Goal: Task Accomplishment & Management: Manage account settings

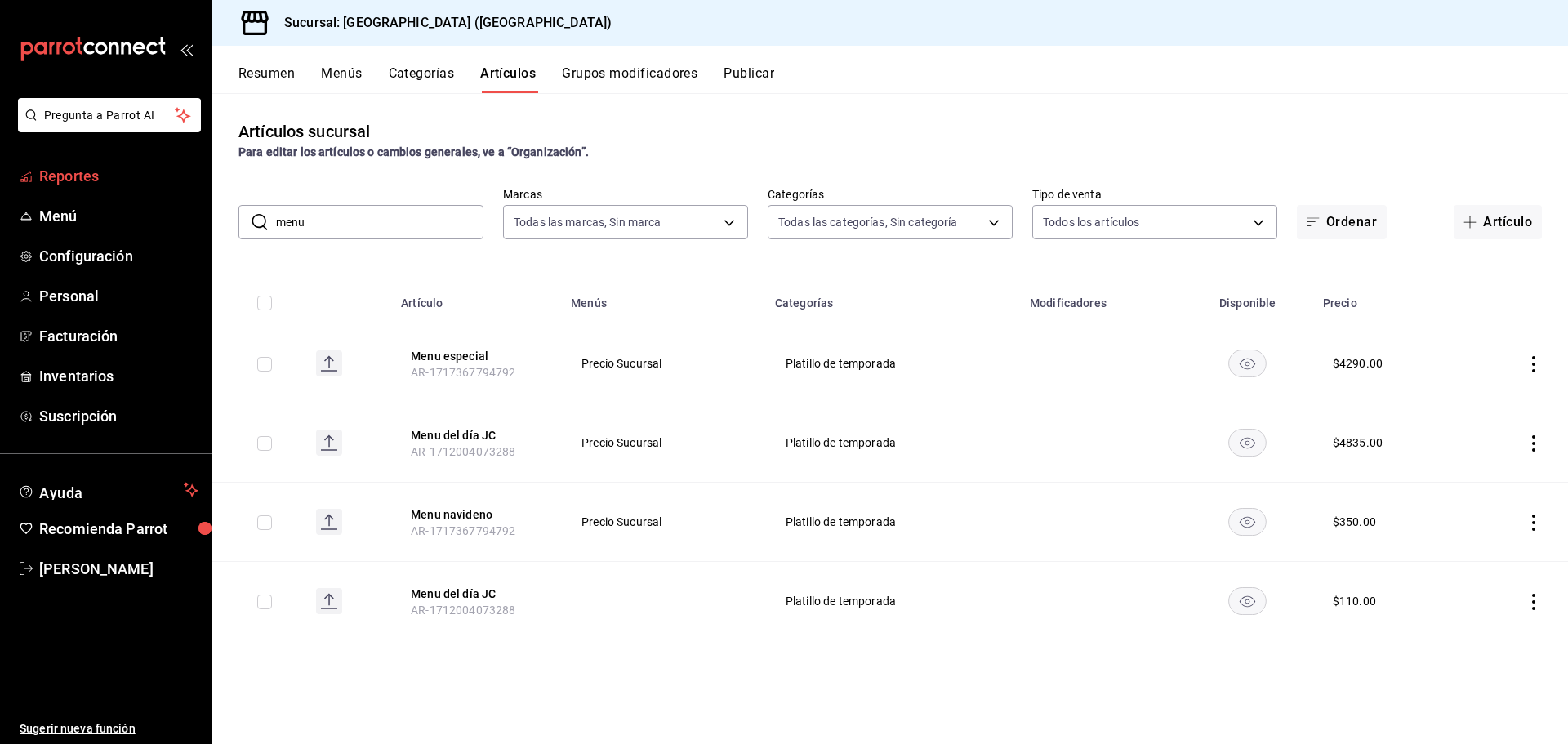
click at [62, 186] on span "Reportes" at bounding box center [119, 175] width 159 height 22
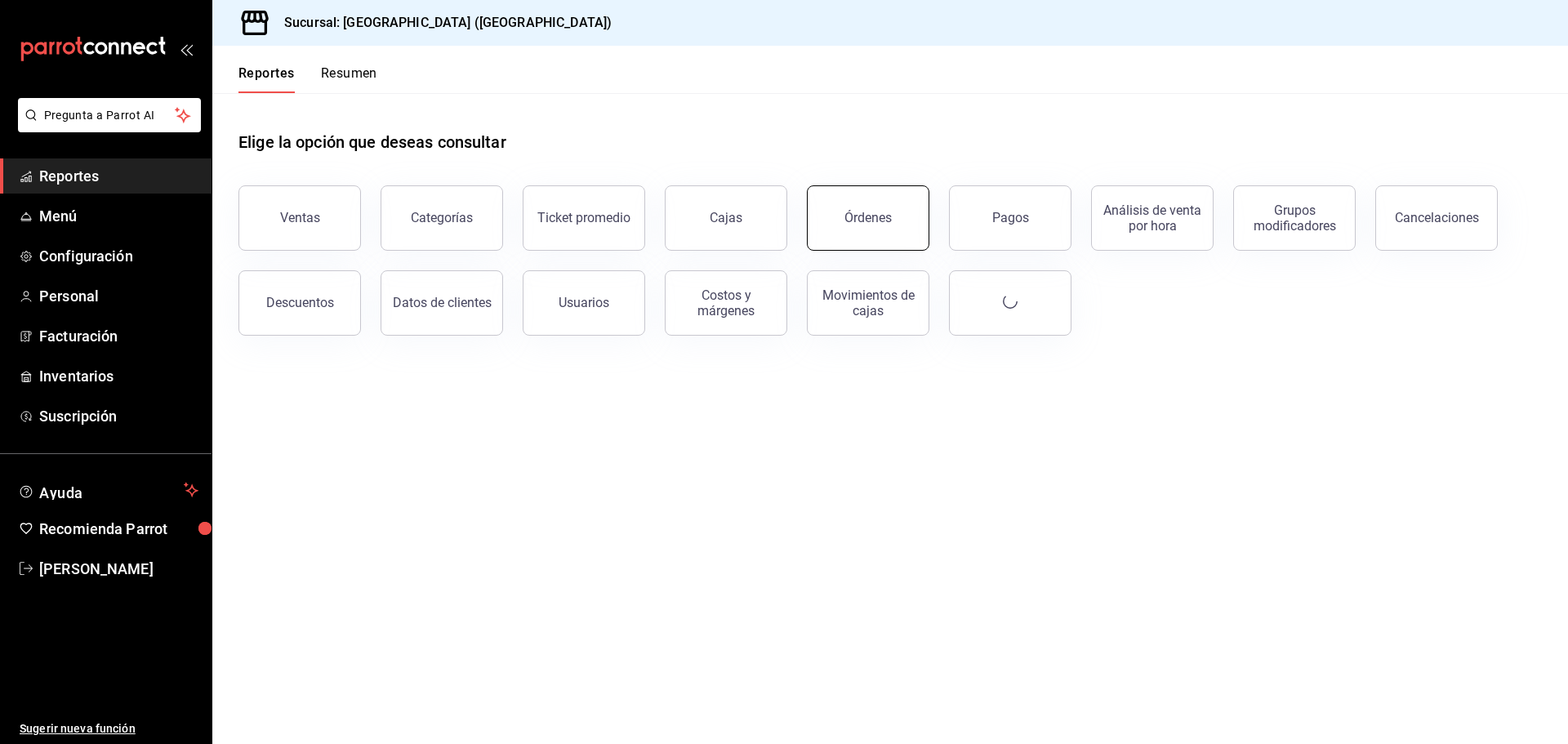
click at [849, 224] on div "Órdenes" at bounding box center [868, 217] width 48 height 16
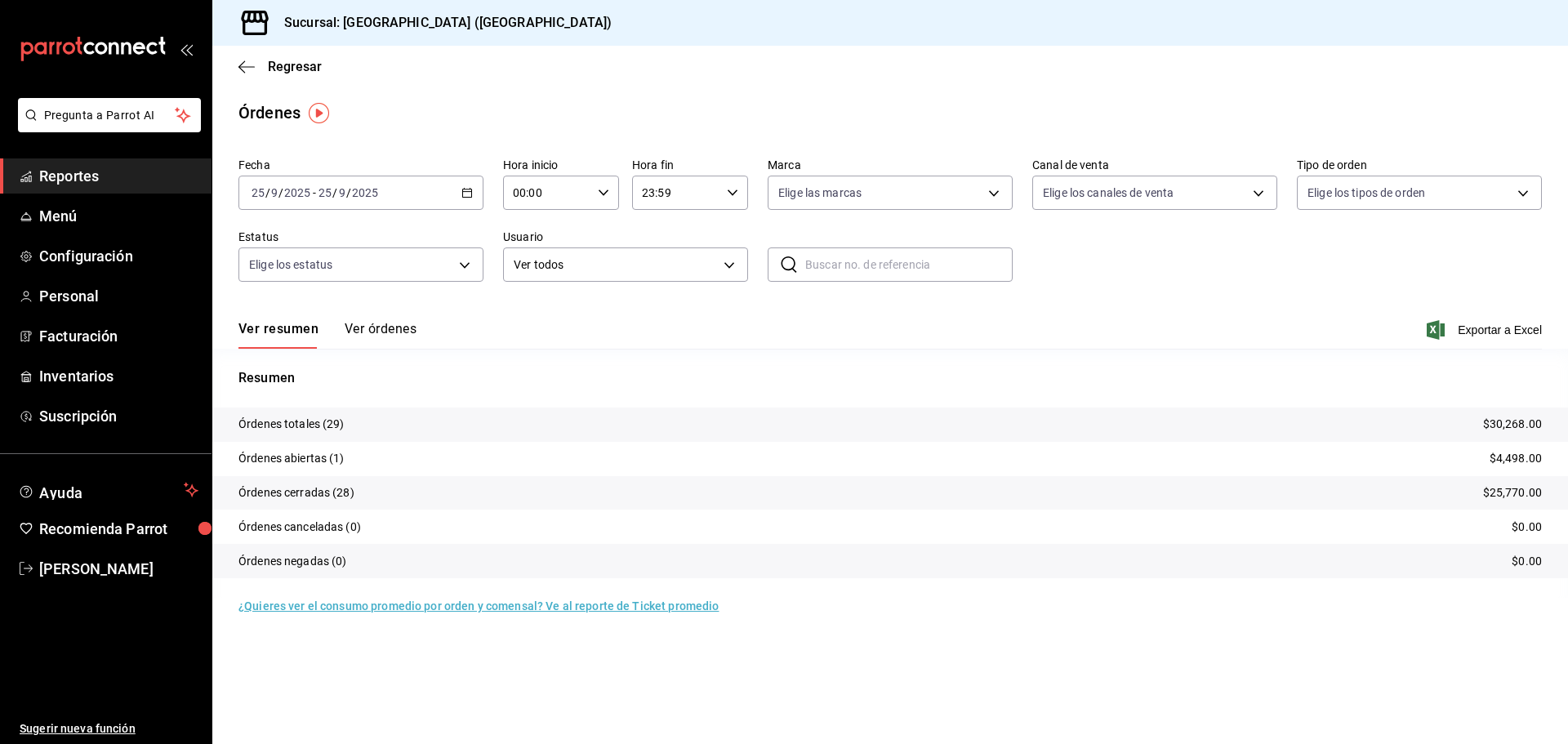
click at [468, 194] on icon "button" at bounding box center [467, 193] width 11 height 11
click at [292, 414] on li "Rango de fechas" at bounding box center [315, 425] width 152 height 37
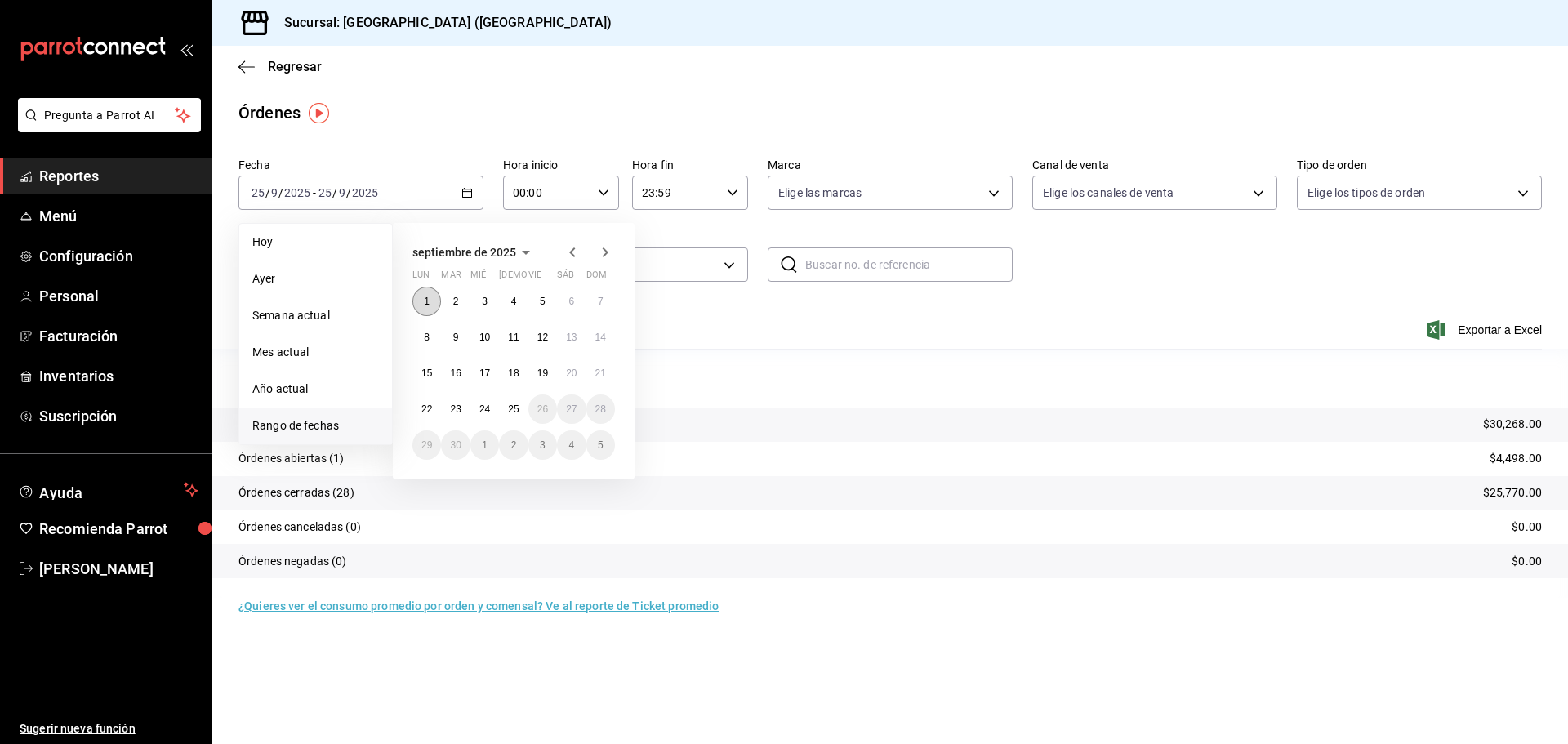
click at [428, 297] on abbr "1" at bounding box center [426, 302] width 6 height 11
click at [600, 379] on button "21" at bounding box center [600, 374] width 29 height 29
click at [422, 293] on button "1" at bounding box center [426, 302] width 29 height 29
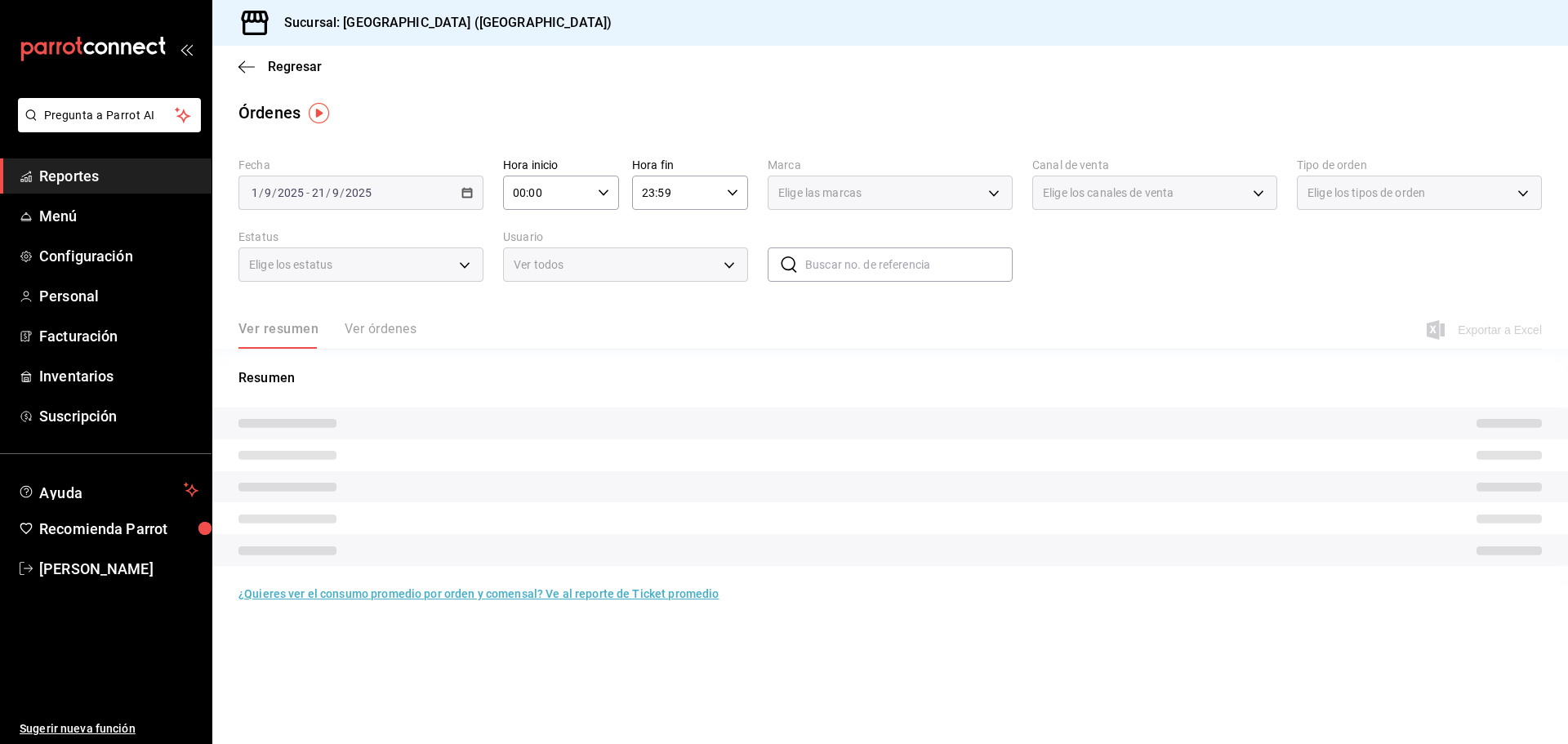
click at [467, 201] on div "[DATE] [DATE] - [DATE] [DATE]" at bounding box center [360, 193] width 245 height 34
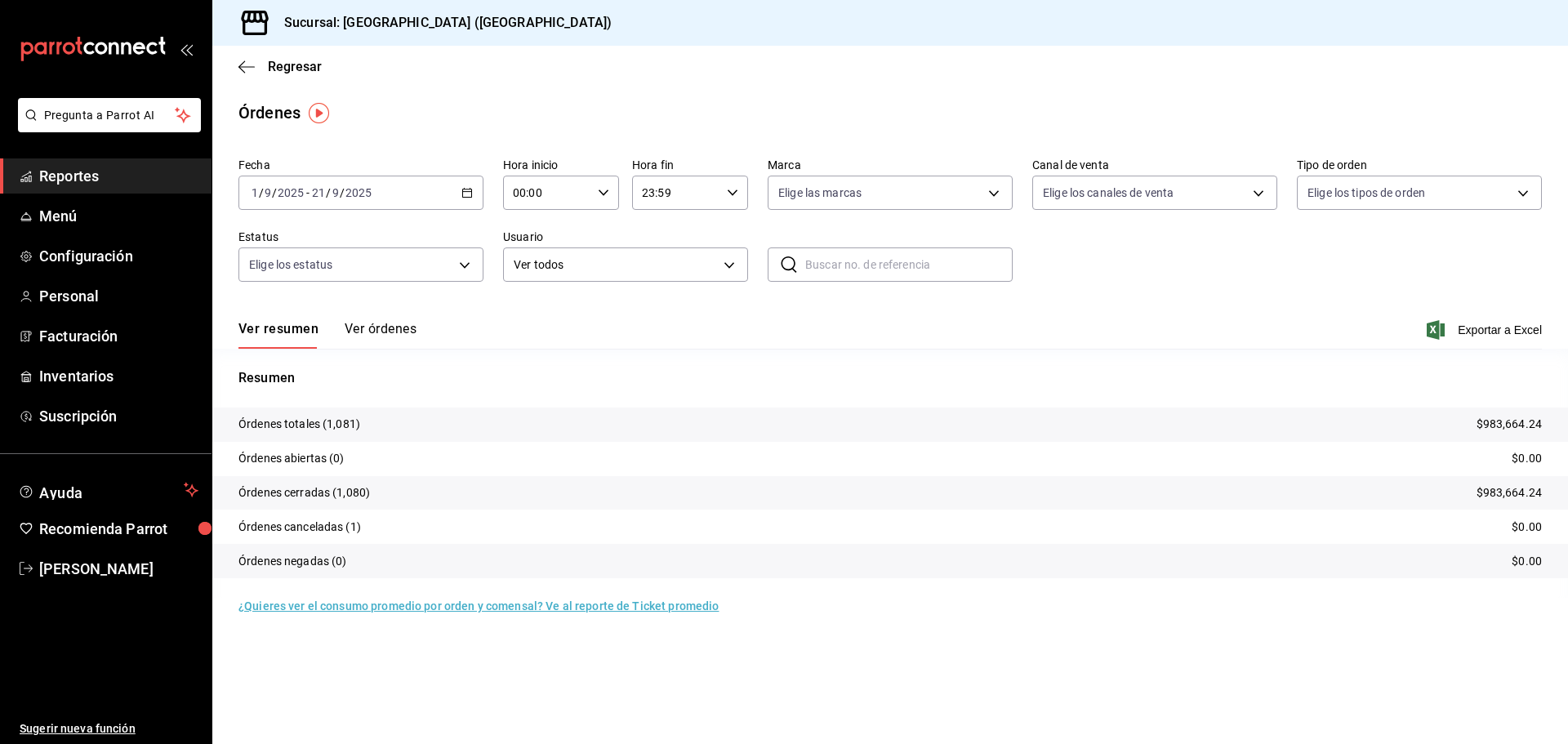
click at [1126, 289] on div "Fecha [DATE] [DATE] - [DATE] [DATE] Hora inicio 00:00 Hora inicio Hora fin 23:5…" at bounding box center [890, 225] width 1303 height 150
click at [1506, 330] on span "Exportar a Excel" at bounding box center [1485, 330] width 112 height 20
click at [465, 197] on \(Stroke\) "button" at bounding box center [467, 193] width 10 height 9
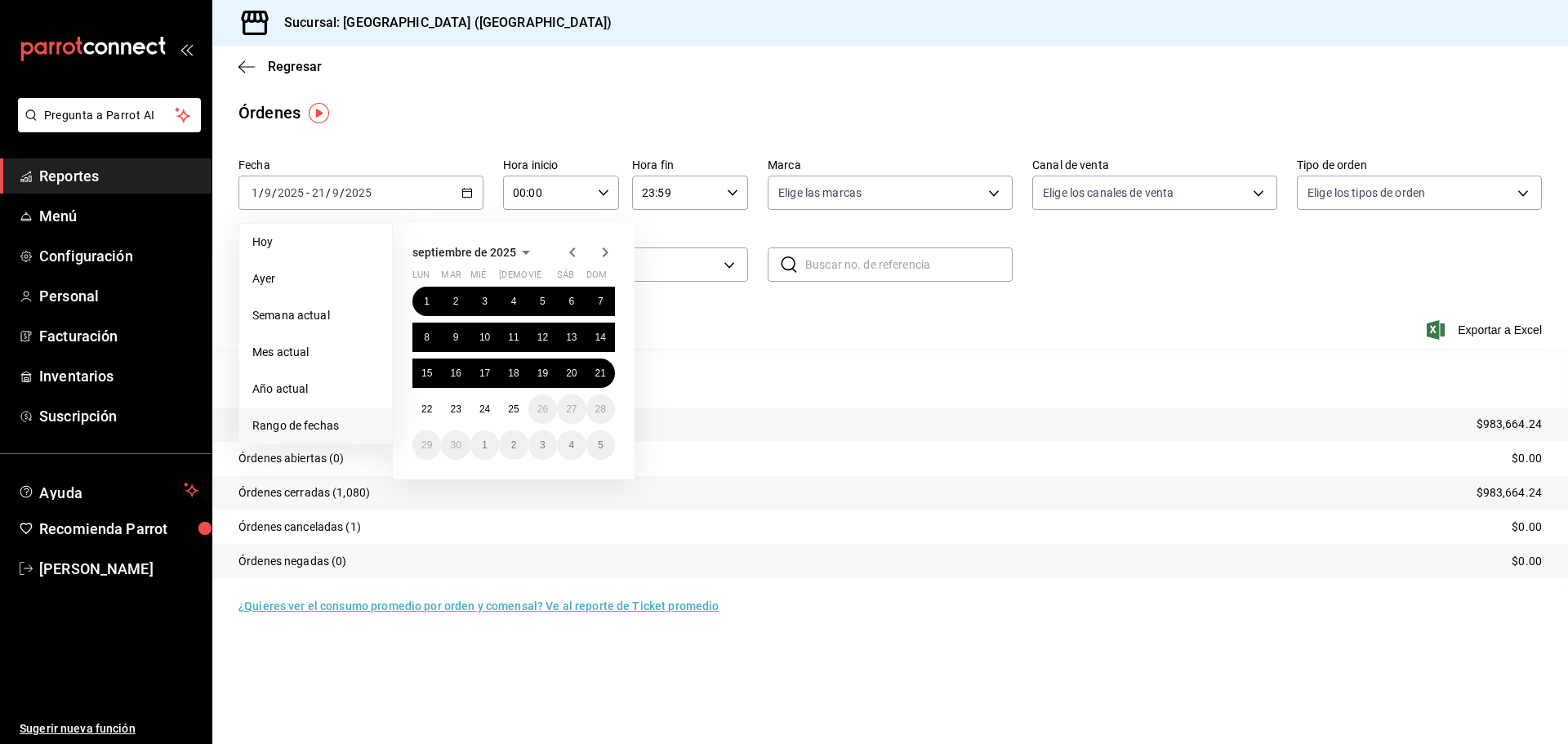
click at [334, 117] on div "Órdenes" at bounding box center [890, 113] width 1356 height 25
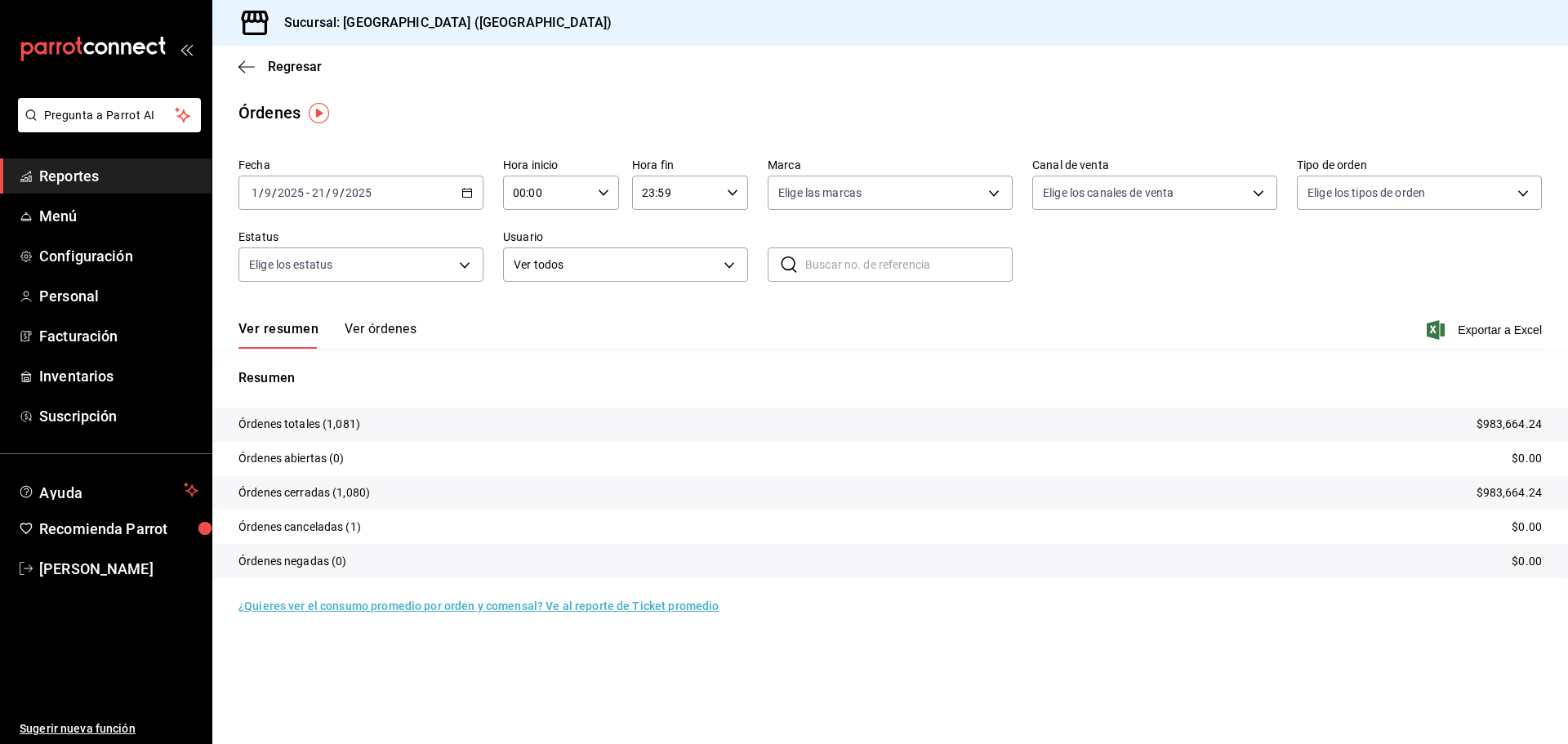
click at [125, 180] on span "Reportes" at bounding box center [119, 175] width 159 height 22
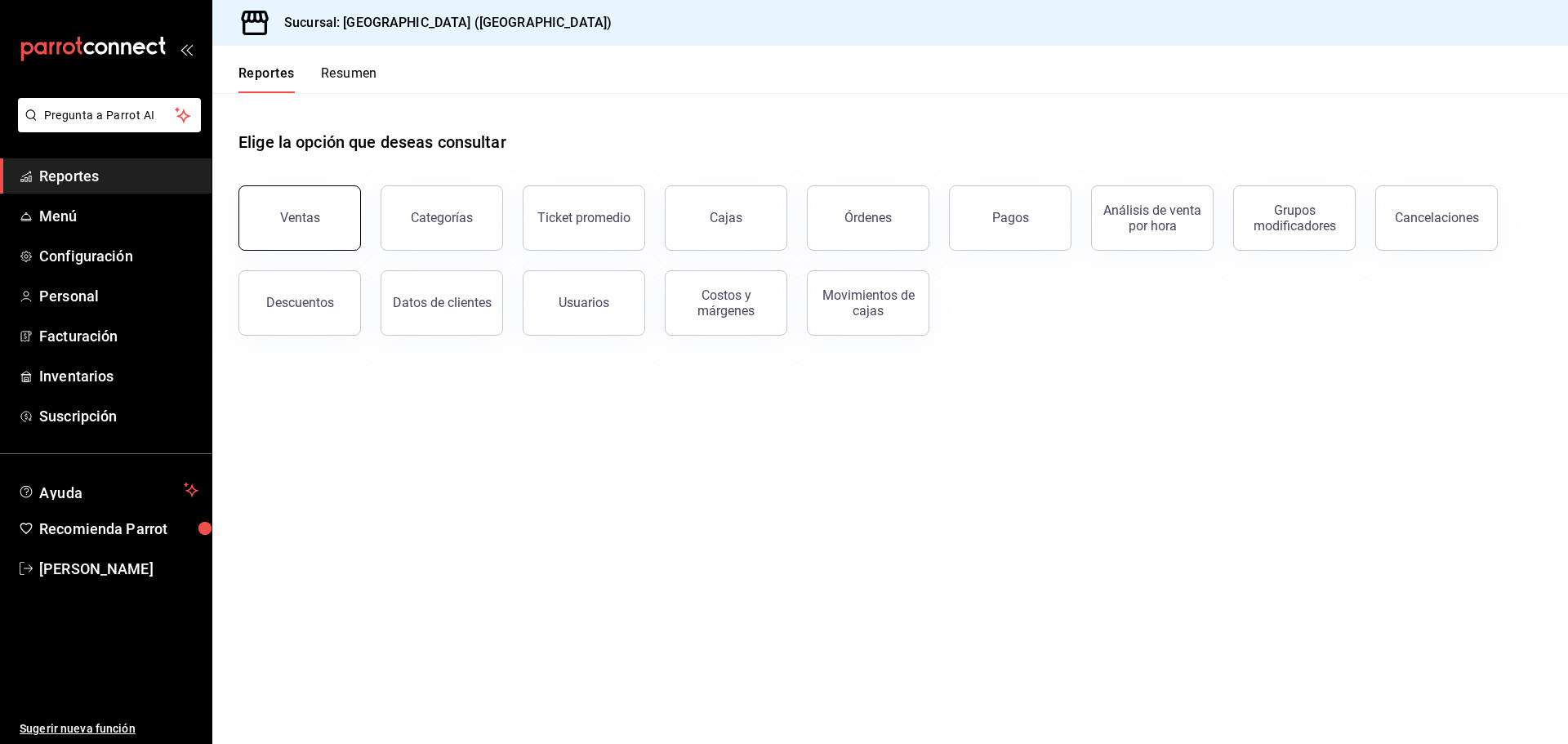
click at [340, 220] on button "Ventas" at bounding box center [300, 218] width 123 height 66
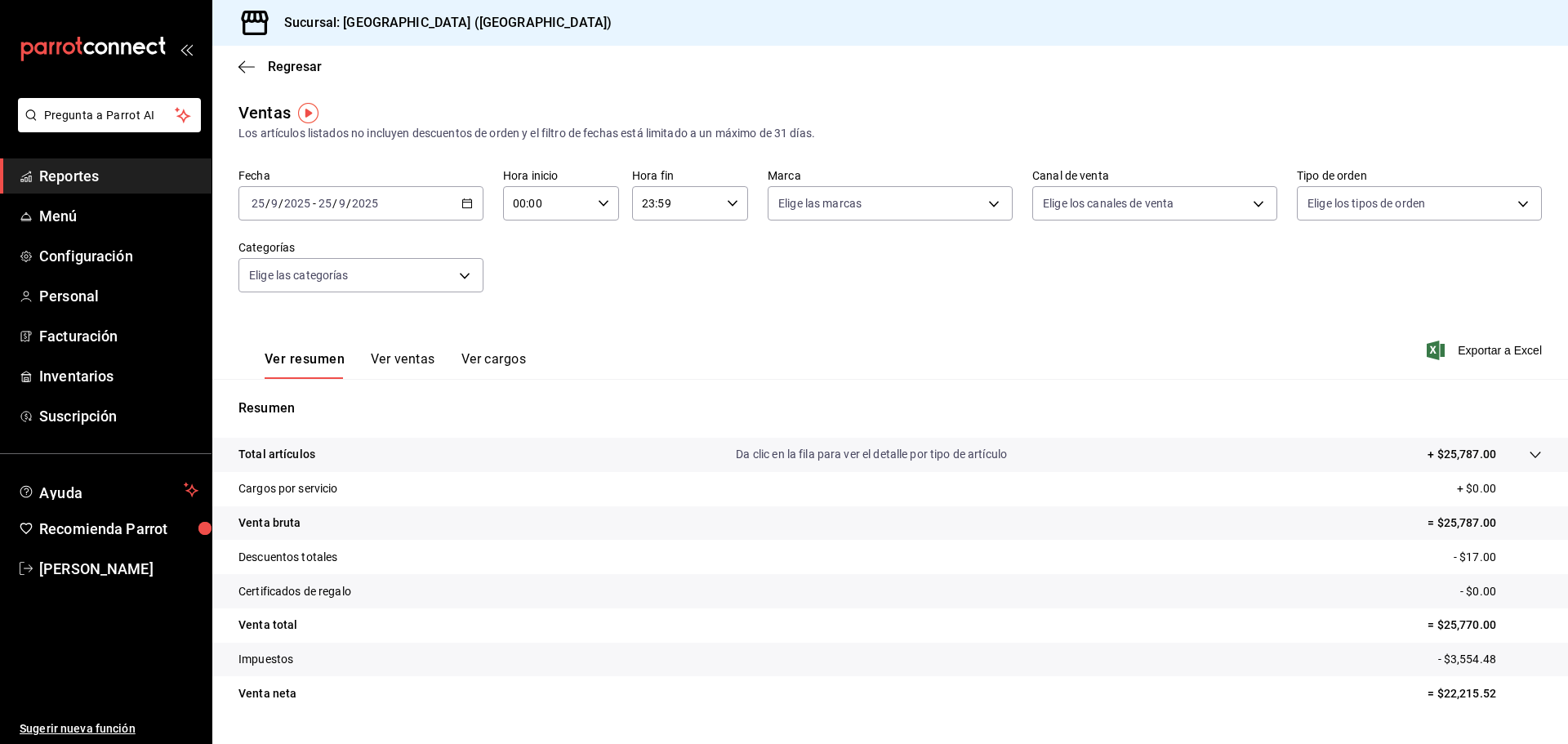
click at [457, 210] on div "[DATE] [DATE] - [DATE] [DATE]" at bounding box center [360, 203] width 245 height 34
click at [267, 406] on span "Rango de fechas" at bounding box center [315, 399] width 126 height 17
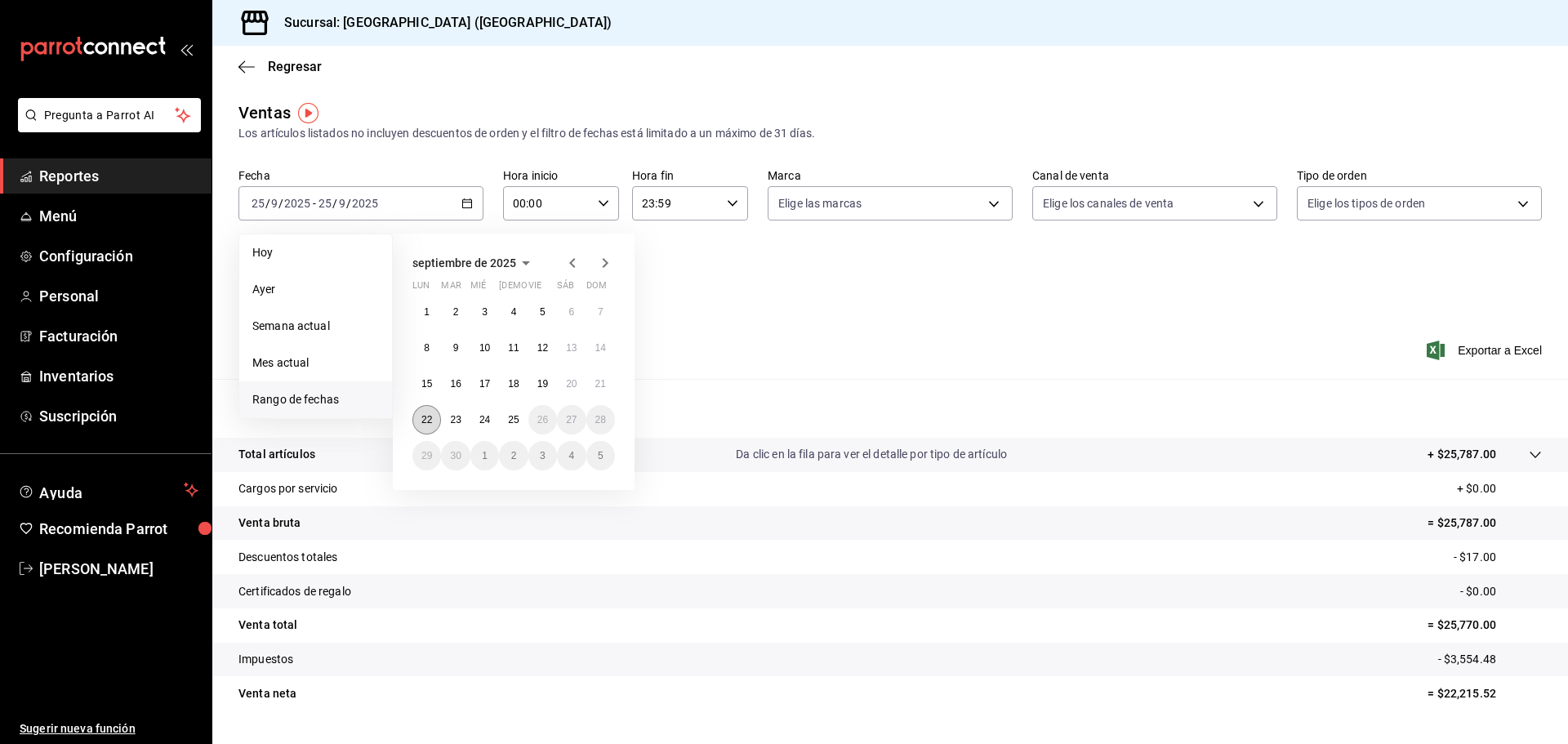
click at [431, 429] on button "22" at bounding box center [426, 420] width 29 height 29
click at [518, 429] on button "25" at bounding box center [513, 420] width 29 height 29
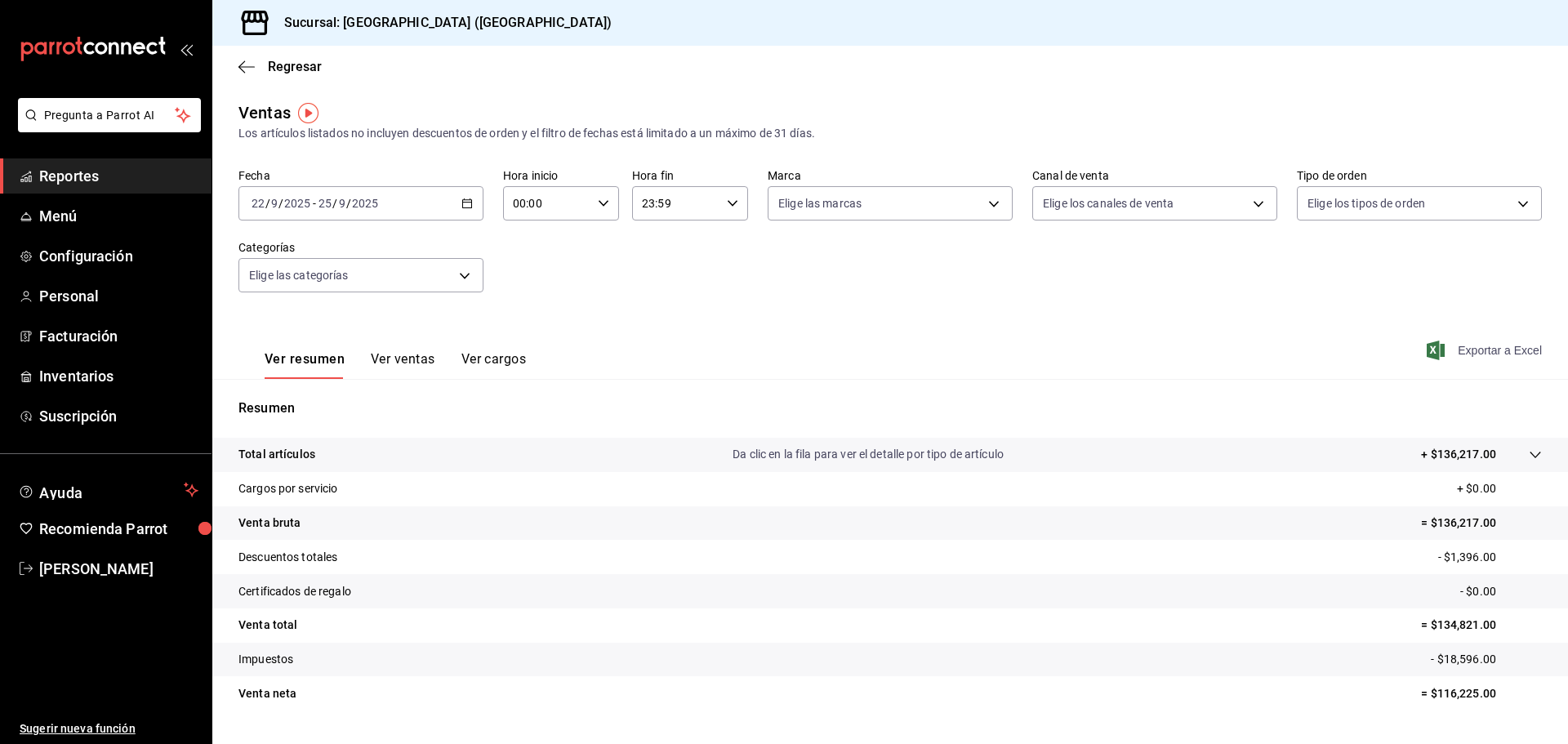
click at [1501, 356] on span "Exportar a Excel" at bounding box center [1485, 351] width 112 height 20
click at [97, 212] on span "Menú" at bounding box center [119, 215] width 159 height 22
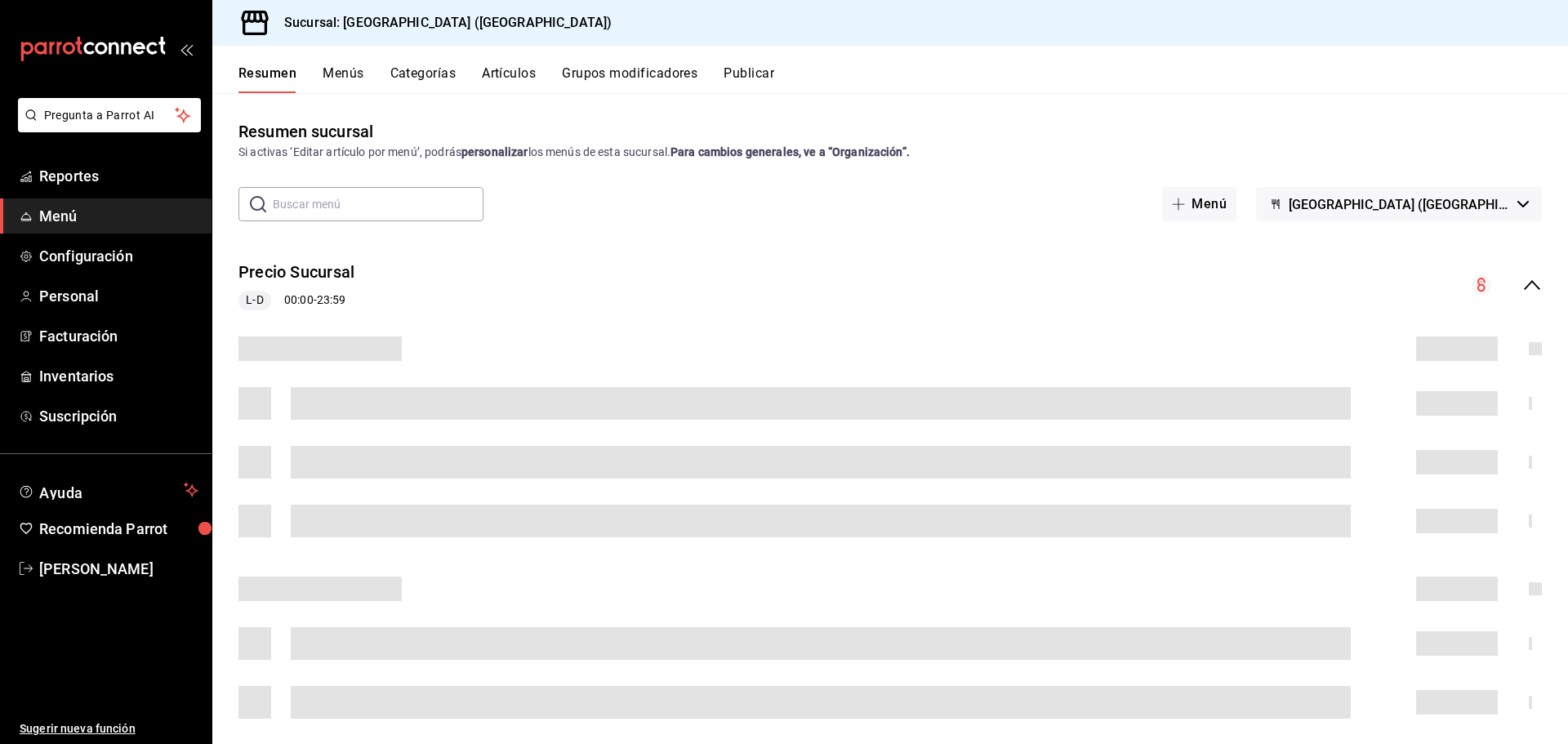
click at [531, 70] on button "Artículos" at bounding box center [509, 79] width 54 height 28
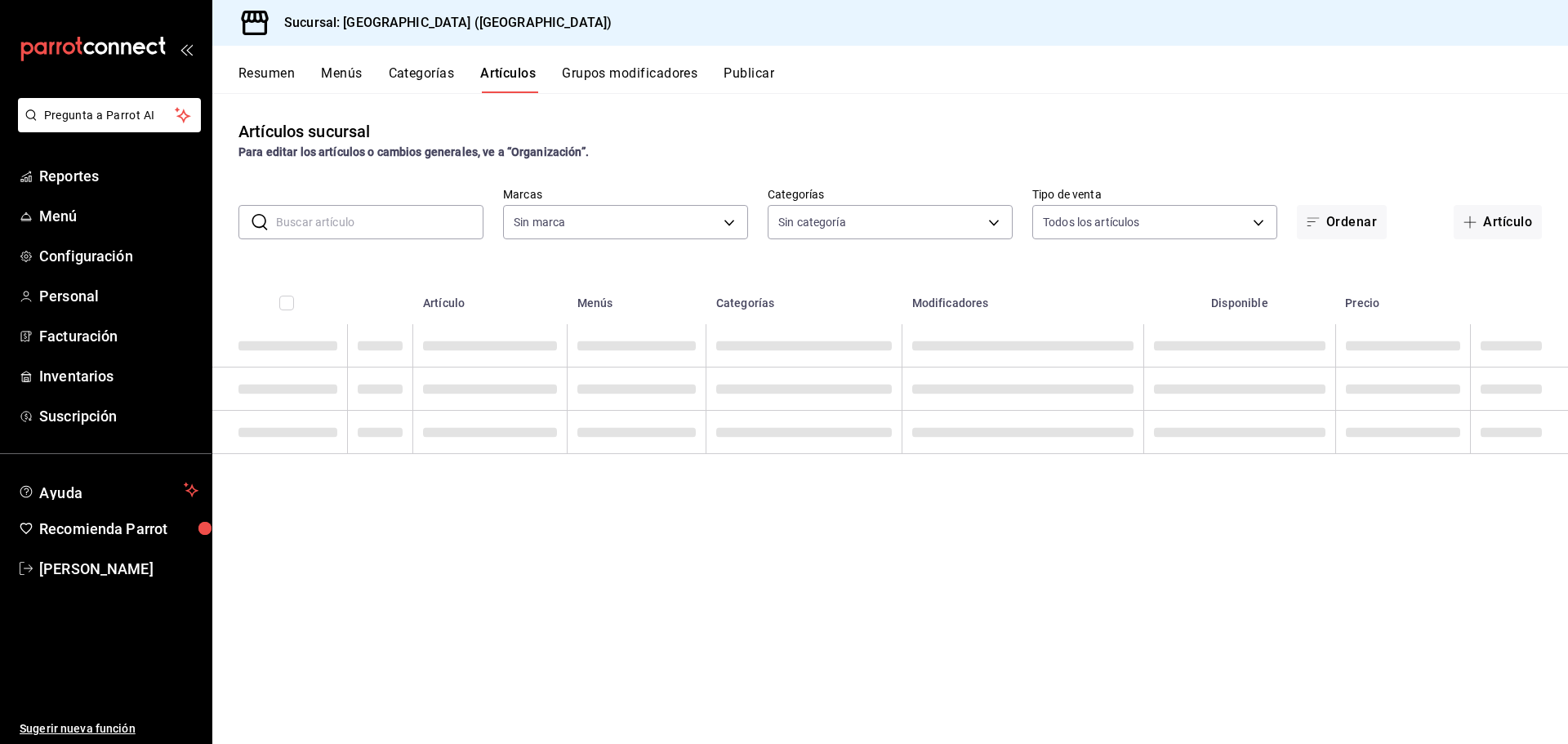
type input "c5b0ed81-af66-4c2d-afb4-f59aa1ecca2b"
type input "8c3fc7fb-afc8-4fcf-a35f-97b25a26b173,d858cdb4-7991-4d76-a946-9f508960b44e,730af…"
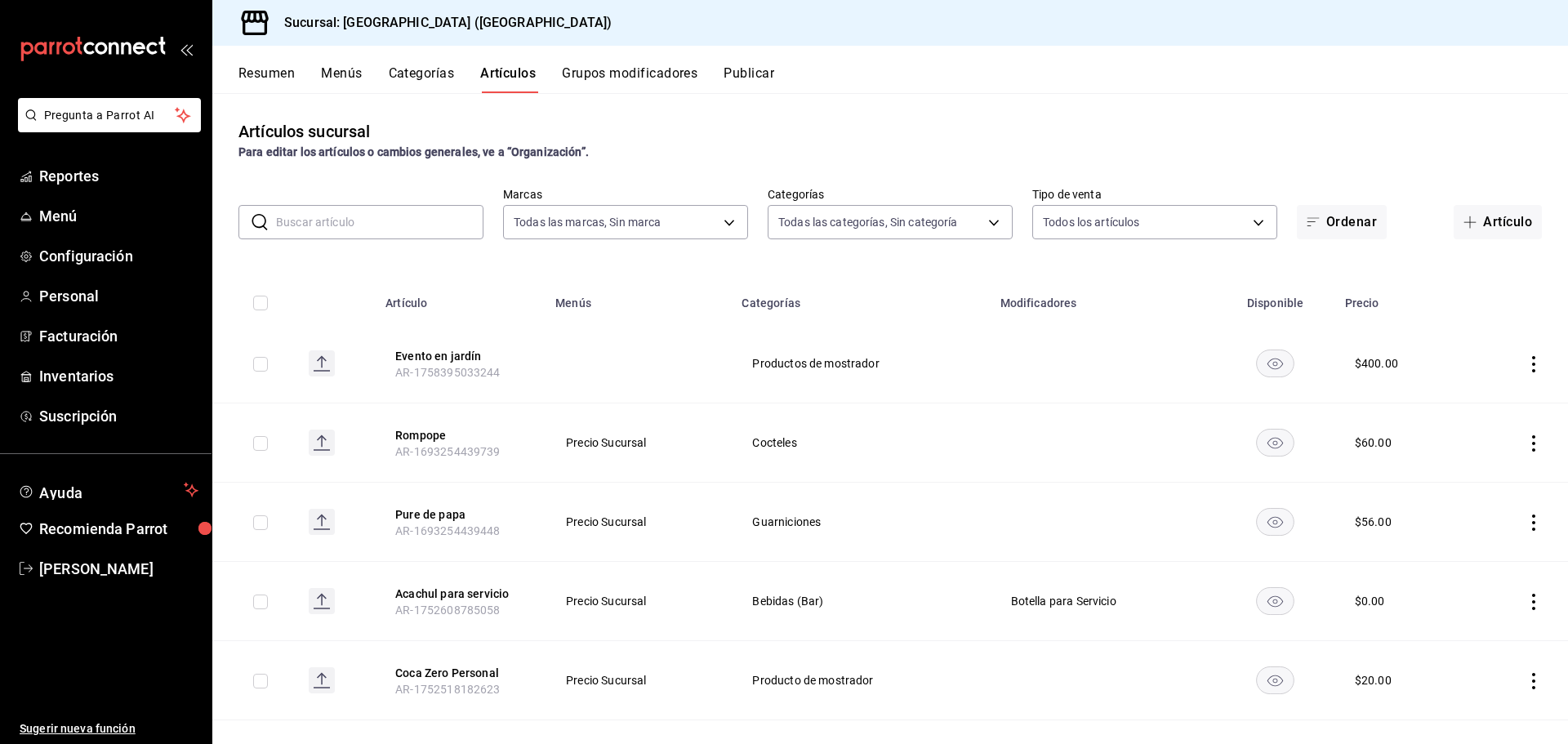
click at [377, 229] on input "text" at bounding box center [379, 222] width 207 height 33
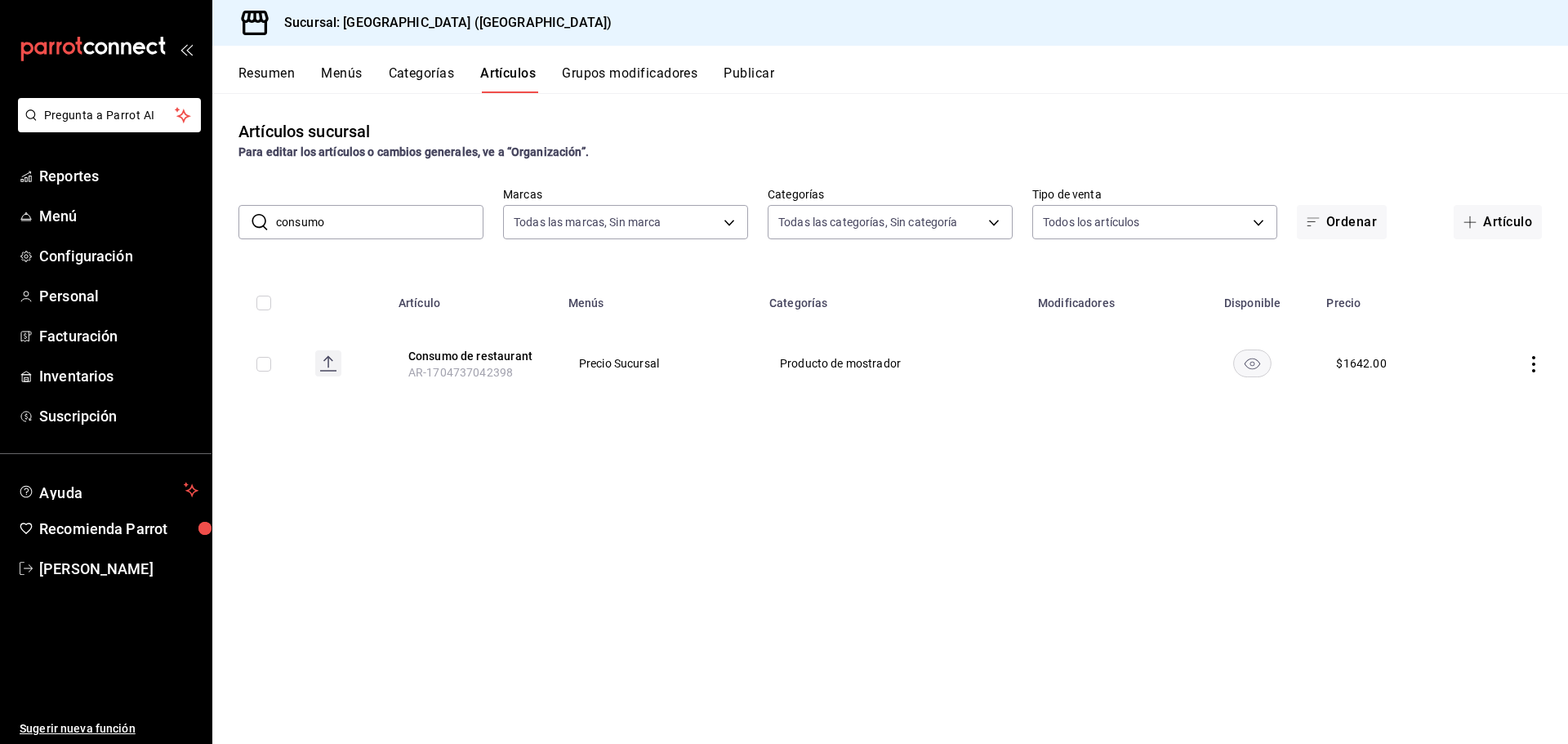
click at [1525, 361] on icon "actions" at bounding box center [1534, 365] width 16 height 16
drag, startPoint x: 340, startPoint y: 222, endPoint x: 180, endPoint y: 219, distance: 160.0
click at [180, 219] on div at bounding box center [784, 372] width 1568 height 744
drag, startPoint x: 361, startPoint y: 220, endPoint x: 0, endPoint y: 206, distance: 361.3
click at [0, 206] on div "Pregunta a Parrot AI Reportes Menú Configuración Personal Facturación Inventari…" at bounding box center [784, 372] width 1568 height 744
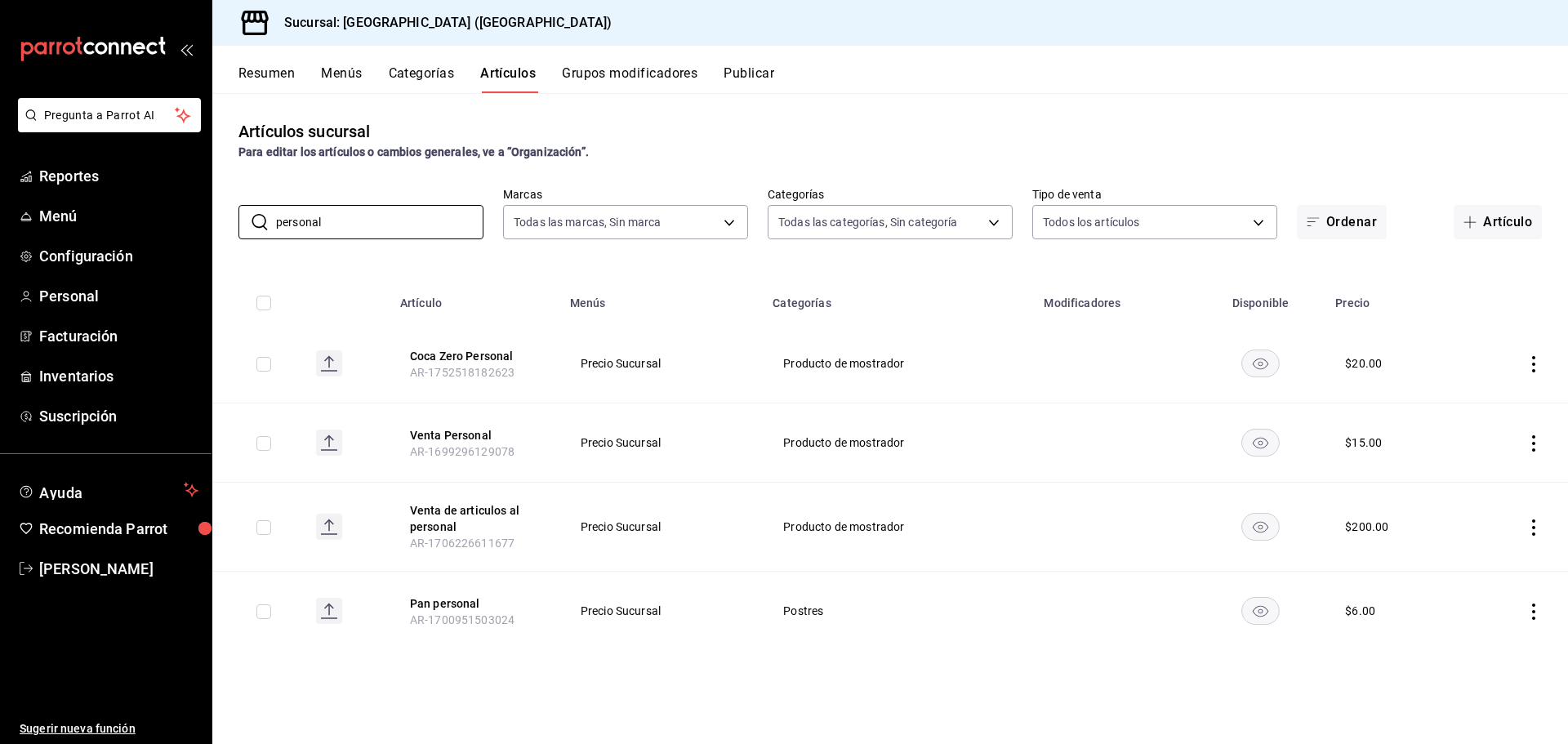
type input "personal"
click at [1532, 447] on icon "actions" at bounding box center [1534, 443] width 16 height 16
click at [1468, 475] on span "Editar" at bounding box center [1484, 480] width 43 height 17
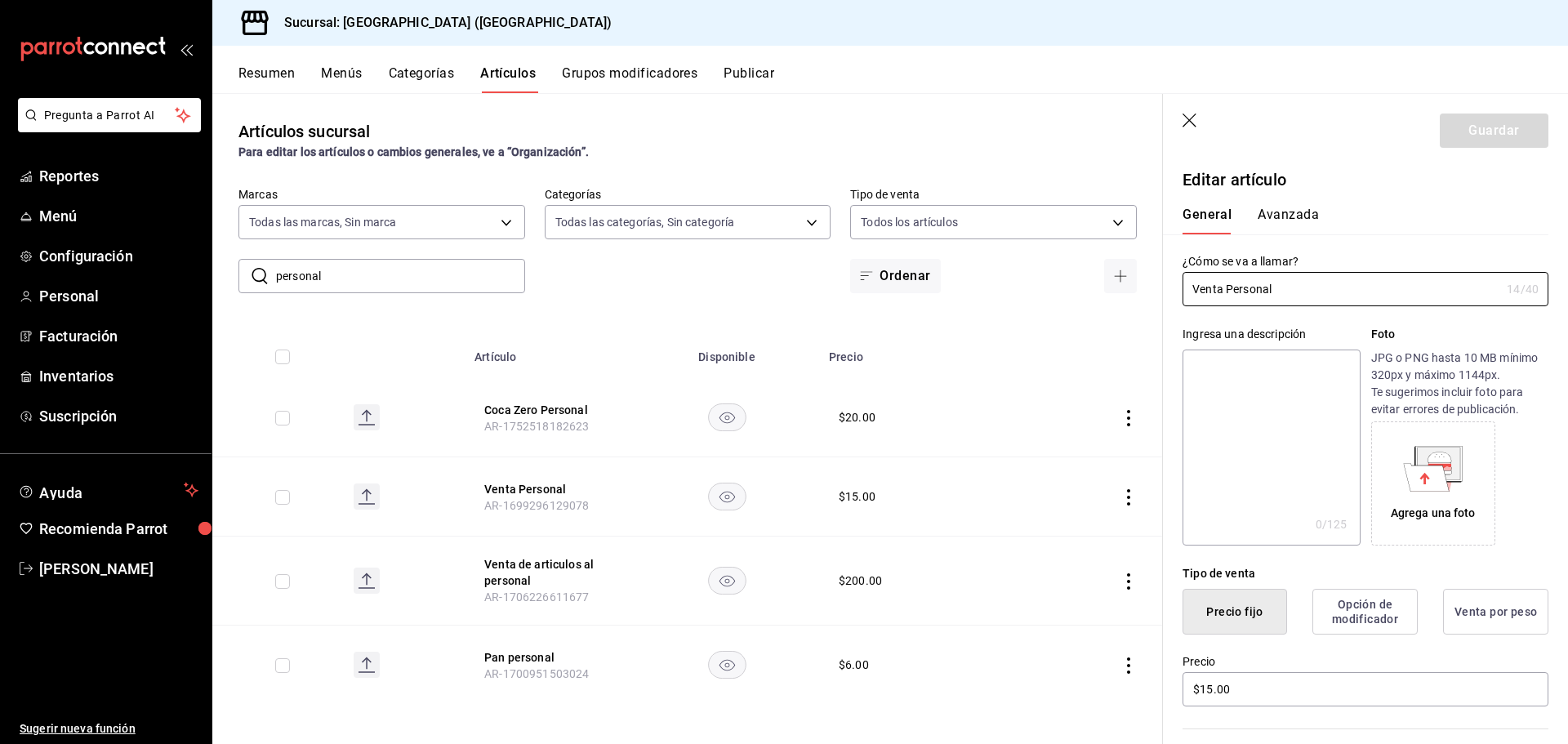
scroll to position [408, 0]
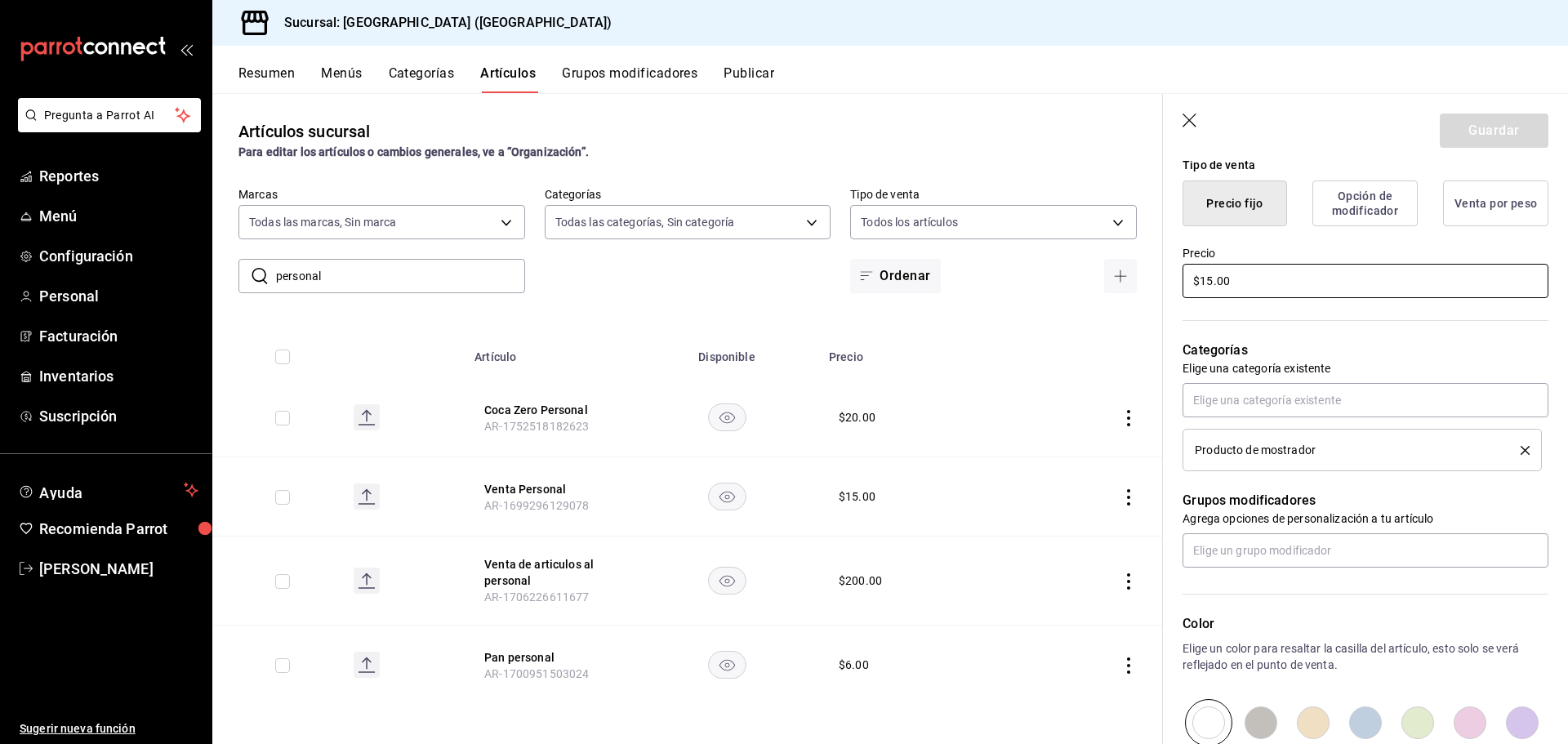
click at [1274, 285] on input "$15.00" at bounding box center [1365, 281] width 366 height 34
type input "$1.00"
type input "$162.00"
click at [1513, 131] on button "Guardar" at bounding box center [1493, 131] width 109 height 34
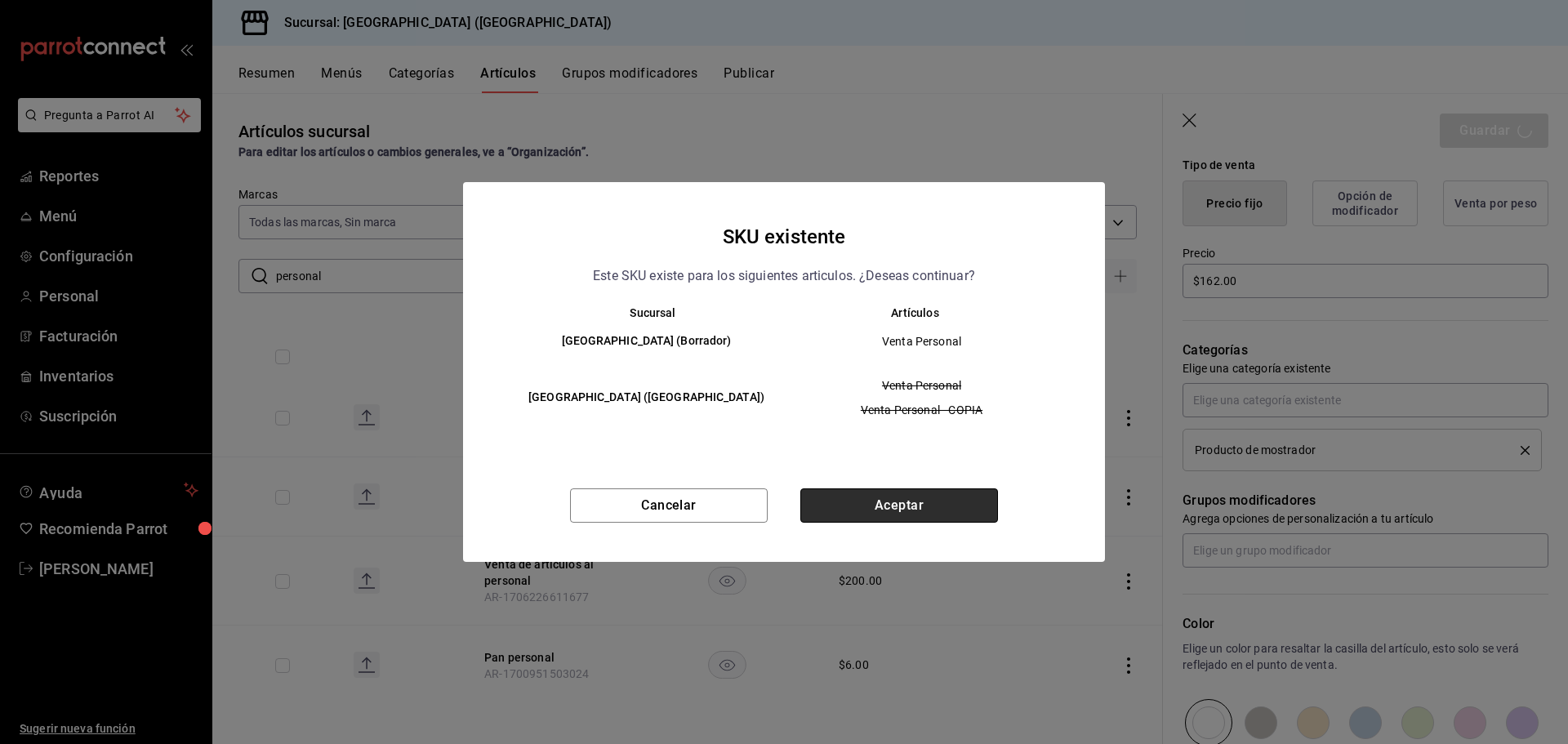
click at [922, 514] on button "Aceptar" at bounding box center [899, 506] width 197 height 34
